Goal: Information Seeking & Learning: Learn about a topic

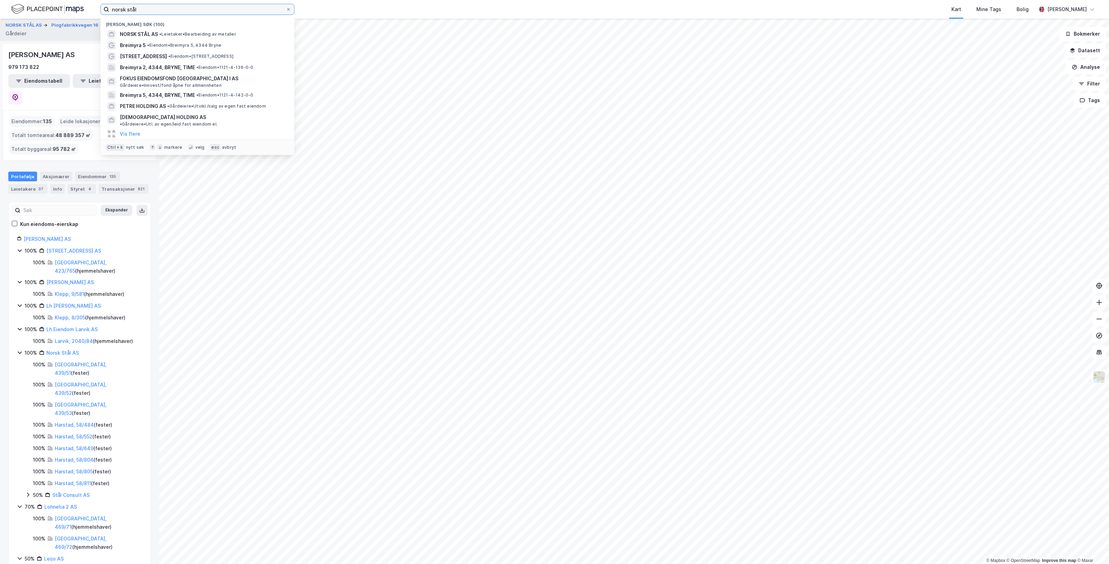
drag, startPoint x: 151, startPoint y: 11, endPoint x: -35, endPoint y: 27, distance: 186.6
click at [0, 27] on html "norsk [PERSON_NAME] søk (100) NORSK STÅL AS • Leietaker • Bearbeiding av metall…" at bounding box center [554, 282] width 1109 height 564
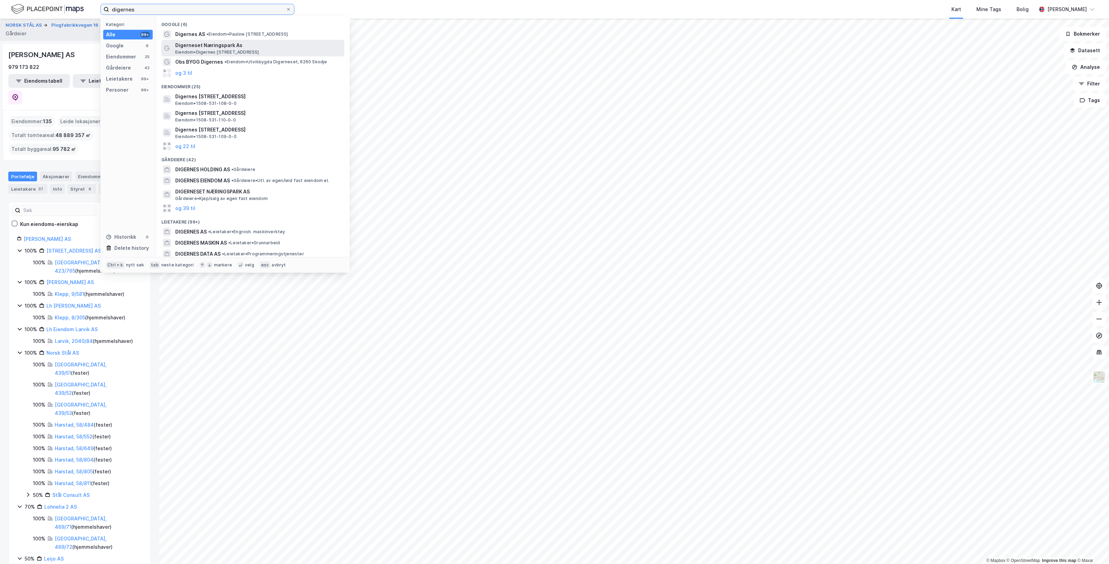
type input "digernes"
click at [209, 47] on span "Digerneset Næringspark As" at bounding box center [258, 45] width 166 height 8
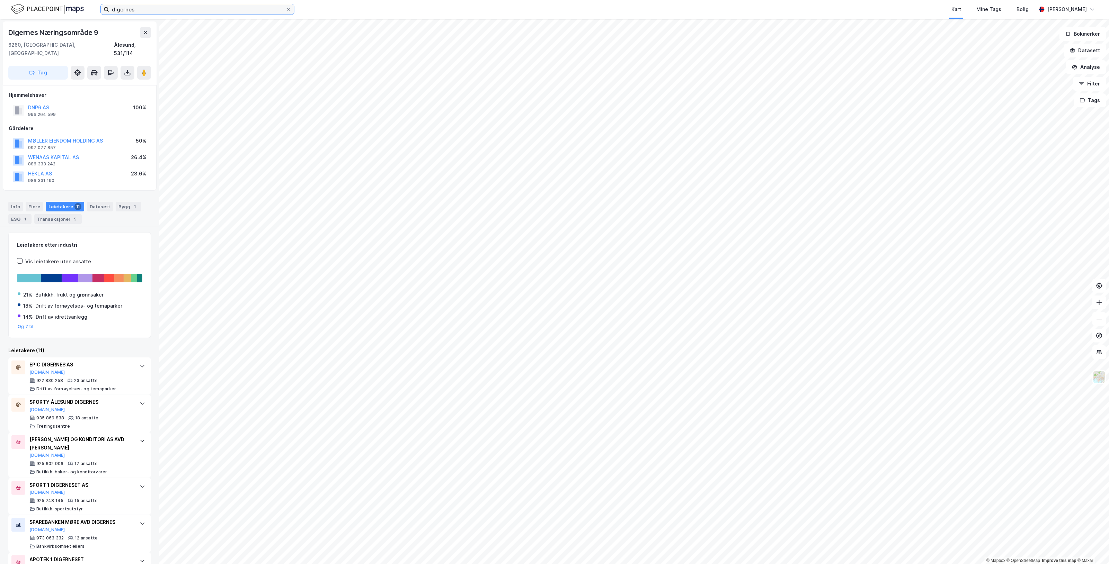
click at [136, 8] on input "digernes" at bounding box center [197, 9] width 177 height 10
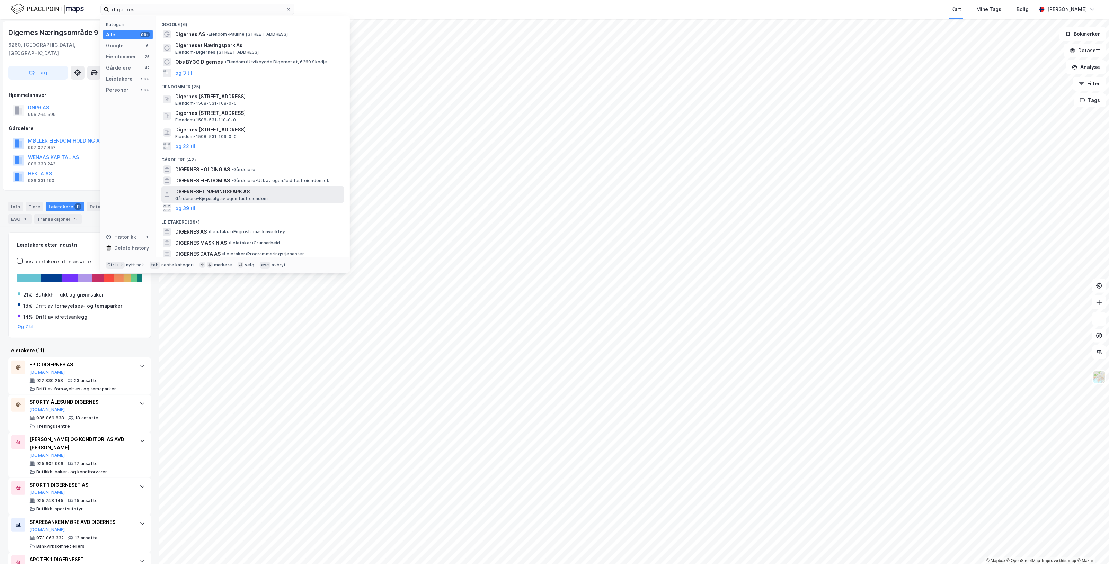
click at [224, 195] on span "DIGERNESET NÆRINGSPARK AS" at bounding box center [258, 192] width 166 height 8
